Goal: Task Accomplishment & Management: Use online tool/utility

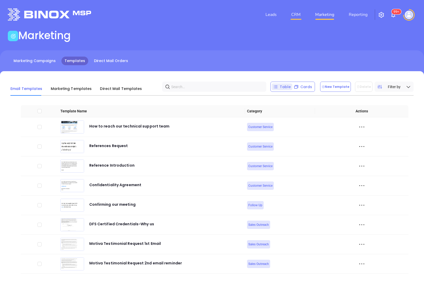
click at [299, 13] on link "CRM" at bounding box center [296, 14] width 14 height 10
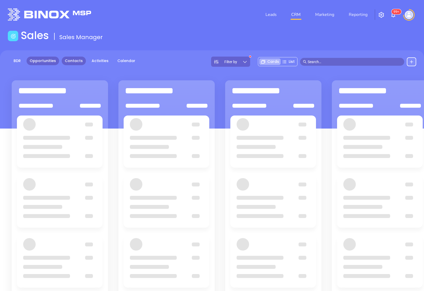
click at [74, 59] on link "Contacts" at bounding box center [74, 61] width 24 height 9
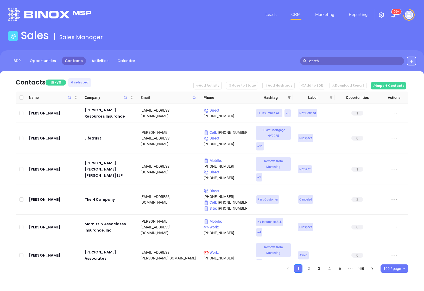
click at [290, 96] on span at bounding box center [289, 98] width 5 height 8
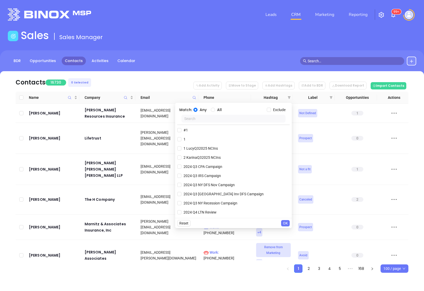
click at [210, 120] on input "text" at bounding box center [234, 119] width 104 height 8
paste input "AnabelQ32025 NYIns"
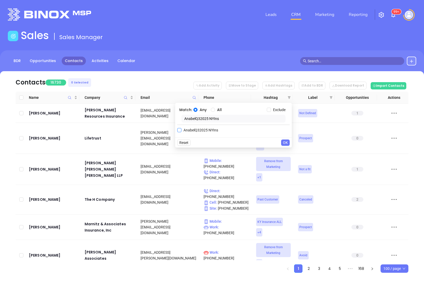
type input "AnabelQ32025 NYIns"
click at [195, 132] on span "AnabelQ32025 NYIns" at bounding box center [201, 130] width 39 height 6
click at [182, 132] on input "AnabelQ32025 NYIns" at bounding box center [179, 130] width 4 height 4
checkbox input "true"
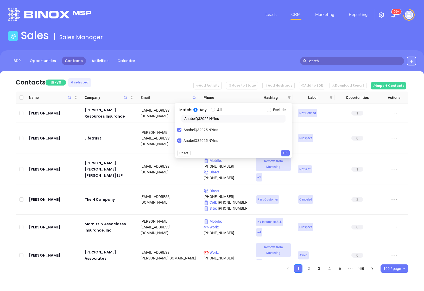
click at [284, 152] on span "OK" at bounding box center [285, 153] width 5 height 6
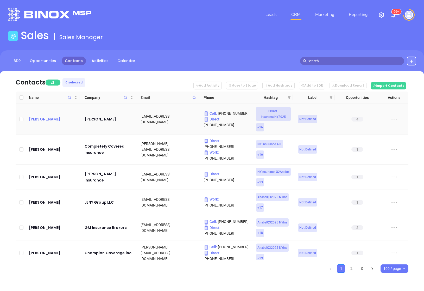
click at [50, 120] on div "[PERSON_NAME]" at bounding box center [53, 119] width 48 height 6
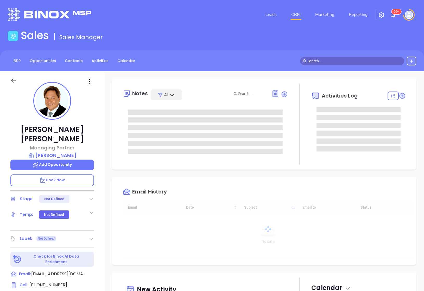
scroll to position [151, 0]
type input "[PERSON_NAME]"
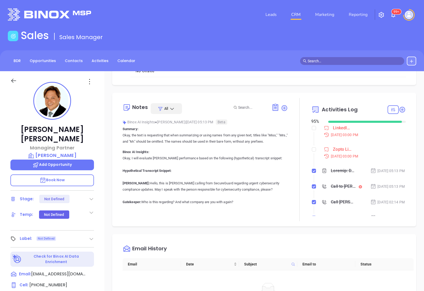
scroll to position [123, 0]
click at [315, 130] on input "checkbox" at bounding box center [314, 128] width 4 height 4
checkbox input "true"
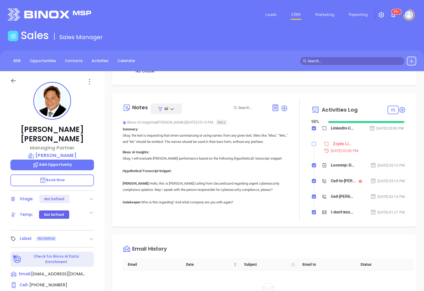
click at [315, 146] on input "checkbox" at bounding box center [314, 144] width 4 height 4
checkbox input "true"
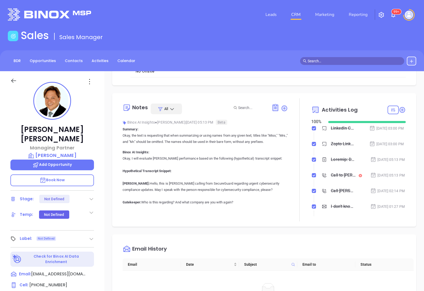
click at [341, 179] on div "Call to [PERSON_NAME]" at bounding box center [343, 175] width 25 height 8
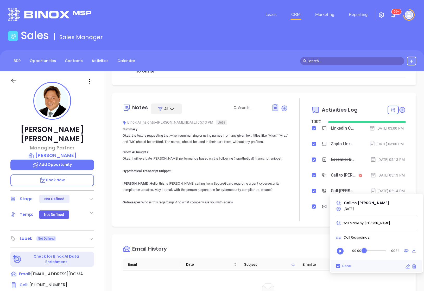
click at [341, 179] on div "Call to [PERSON_NAME]" at bounding box center [343, 175] width 25 height 8
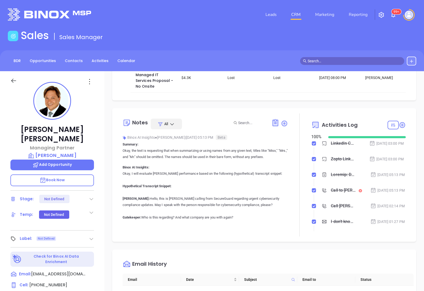
scroll to position [105, 0]
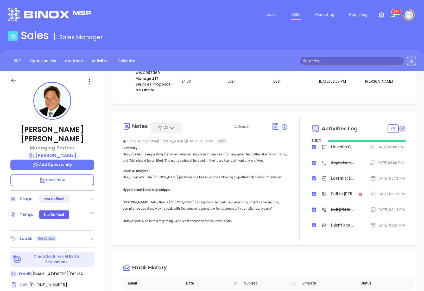
click at [11, 78] on icon at bounding box center [13, 80] width 7 height 7
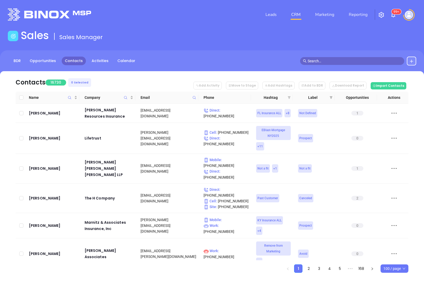
click at [288, 96] on icon "filter" at bounding box center [289, 97] width 3 height 3
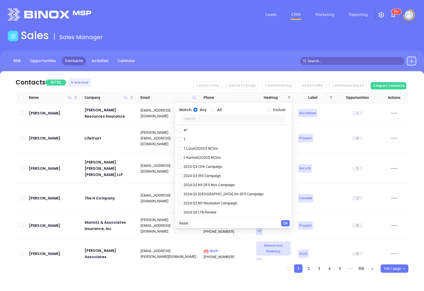
click at [223, 120] on input "text" at bounding box center [234, 119] width 104 height 8
paste input "VickyQ32025 NYIns"
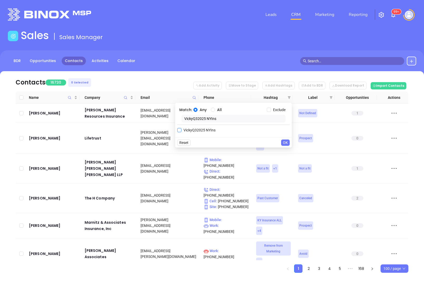
type input "VickyQ32025 NYIns"
click at [194, 130] on span "VickyQ32025 NYIns" at bounding box center [200, 130] width 36 height 6
click at [182, 130] on input "VickyQ32025 NYIns" at bounding box center [179, 130] width 4 height 4
checkbox input "true"
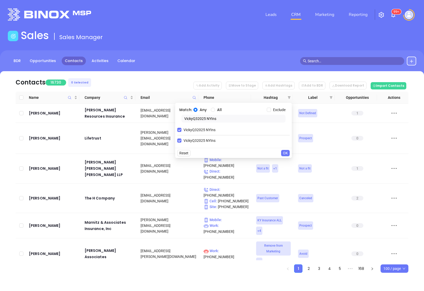
click at [286, 154] on span "OK" at bounding box center [285, 153] width 5 height 6
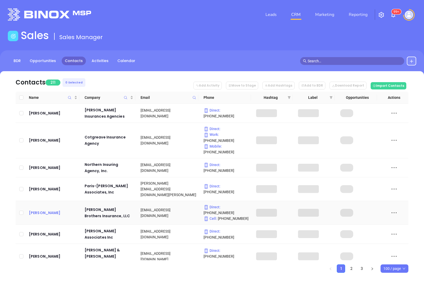
click at [44, 209] on div "[PERSON_NAME]" at bounding box center [53, 212] width 48 height 6
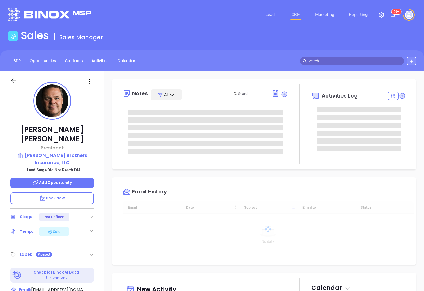
type input "[DATE]"
type input "[PERSON_NAME]"
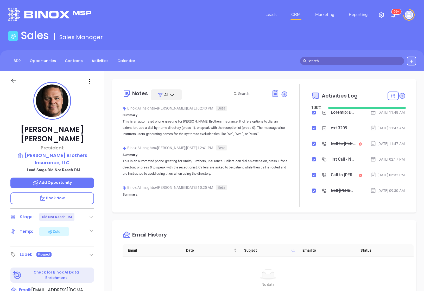
scroll to position [236, 0]
click at [344, 101] on div "1st Call NY INS Q3" at bounding box center [343, 97] width 25 height 8
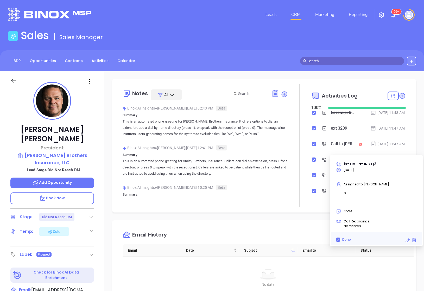
click at [347, 101] on div "1st Call NY INS Q3" at bounding box center [343, 97] width 25 height 8
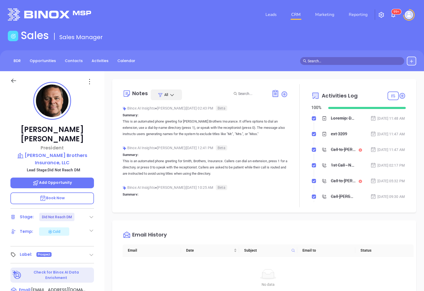
scroll to position [230, 0]
